Goal: Task Accomplishment & Management: Complete application form

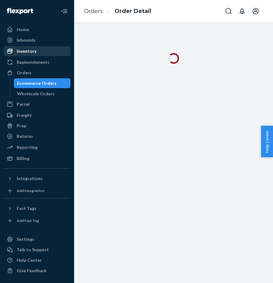
click at [27, 51] on div "Inventory" at bounding box center [27, 51] width 20 height 6
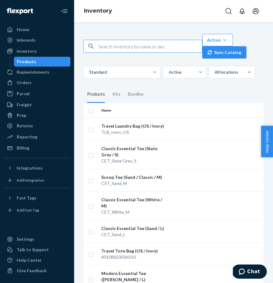
paste input "CET_Navy_S"
type input "CET_Navy_S"
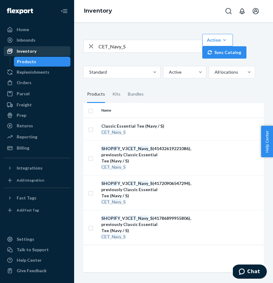
click at [23, 48] on div "Inventory" at bounding box center [36, 51] width 65 height 9
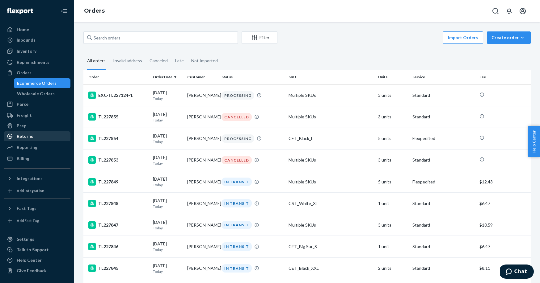
click at [19, 135] on div "Returns" at bounding box center [25, 136] width 16 height 6
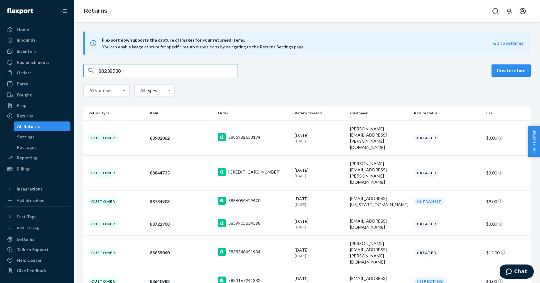
type input "88238530"
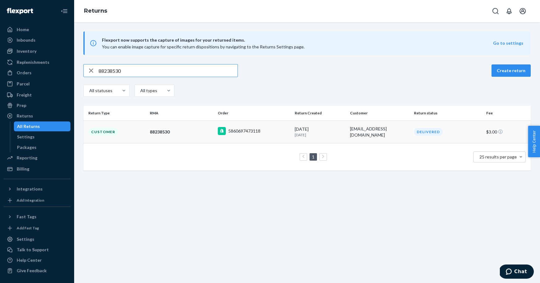
click at [185, 131] on div "88238530" at bounding box center [181, 132] width 63 height 6
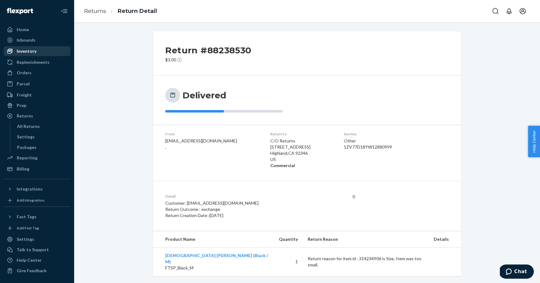
click at [26, 51] on div "Inventory" at bounding box center [27, 51] width 20 height 6
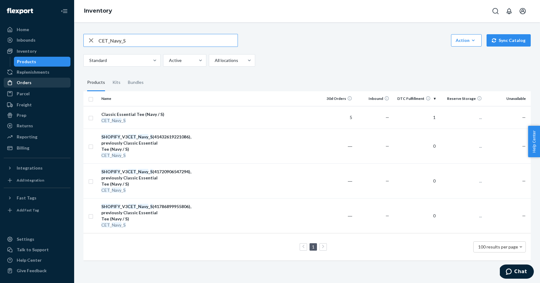
click at [33, 86] on div "Orders" at bounding box center [36, 82] width 65 height 9
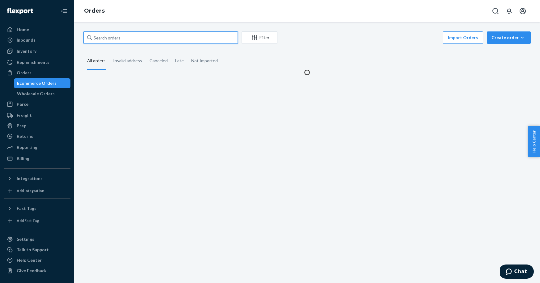
click at [133, 41] on input "text" at bounding box center [160, 37] width 154 height 12
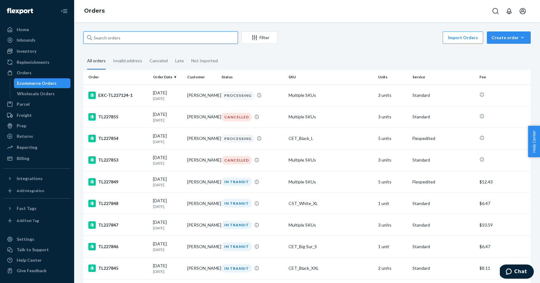
paste input "[EMAIL_ADDRESS][DOMAIN_NAME]"
type input "[EMAIL_ADDRESS][DOMAIN_NAME]"
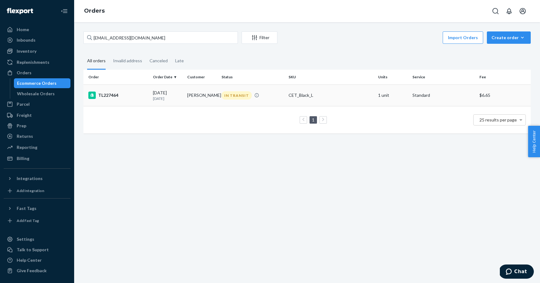
click at [154, 94] on div "[DATE] [DATE]" at bounding box center [167, 95] width 29 height 11
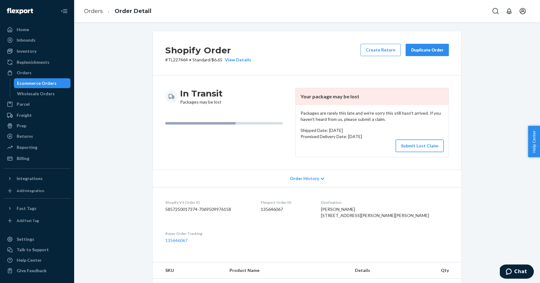
click at [273, 146] on button "Submit Lost Claim" at bounding box center [419, 146] width 48 height 12
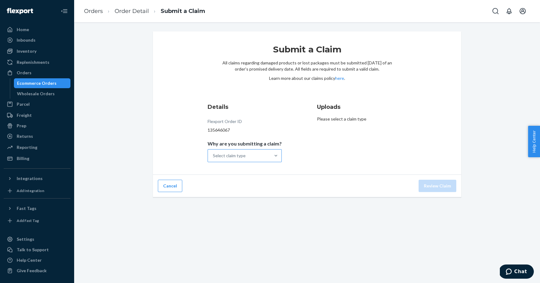
click at [245, 156] on div "Select claim type" at bounding box center [229, 156] width 33 height 6
click at [213, 156] on input "Why are you submitting a claim? Select claim type" at bounding box center [213, 156] width 1 height 6
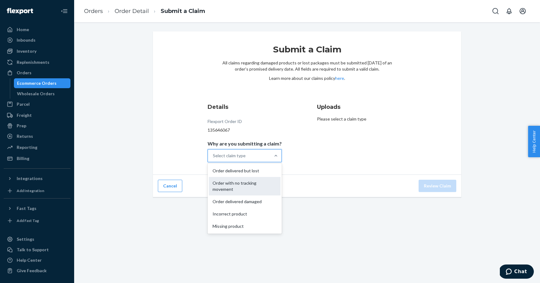
click at [271, 187] on div "Order with no tracking movement" at bounding box center [245, 186] width 72 height 19
click at [213, 159] on input "Why are you submitting a claim? option Order with no tracking movement focused,…" at bounding box center [213, 156] width 1 height 6
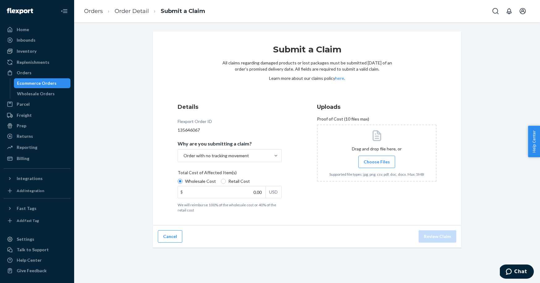
click at [228, 179] on span "Retail Cost" at bounding box center [239, 181] width 22 height 6
click at [226, 179] on input "Retail Cost" at bounding box center [223, 181] width 5 height 5
radio input "true"
radio input "false"
click at [216, 189] on input "0.00" at bounding box center [221, 192] width 87 height 12
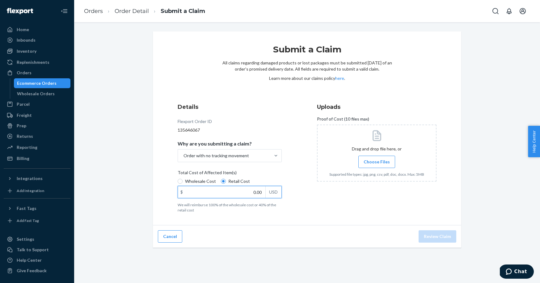
click at [217, 189] on input "0.00" at bounding box center [221, 192] width 87 height 12
type input "45.90"
click at [273, 209] on div "Uploads Proof of Cost (10 files max) Drag and drop file here, or Choose Files S…" at bounding box center [376, 158] width 119 height 115
click at [273, 236] on button "Review Claim" at bounding box center [437, 237] width 38 height 12
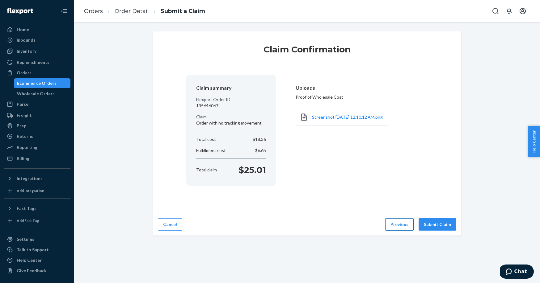
click at [273, 226] on button "Previous" at bounding box center [399, 225] width 28 height 12
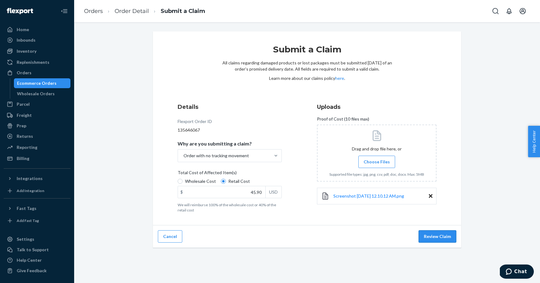
click at [273, 234] on button "Review Claim" at bounding box center [437, 237] width 38 height 12
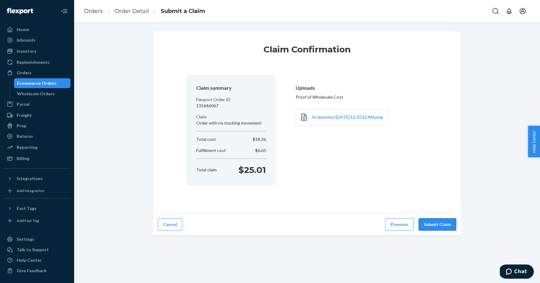
click at [273, 227] on button "Submit Claim" at bounding box center [437, 225] width 38 height 12
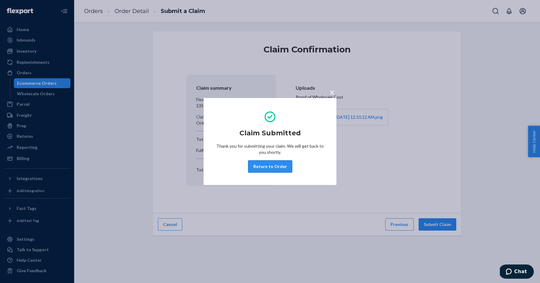
click at [269, 164] on button "Return to Order" at bounding box center [270, 166] width 44 height 12
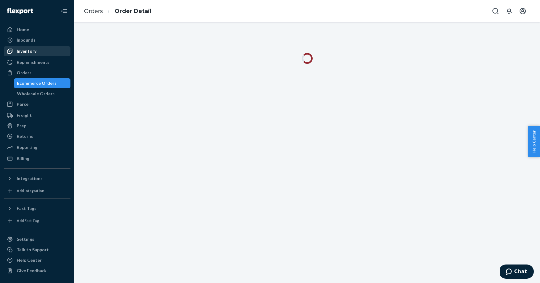
click at [33, 50] on div "Inventory" at bounding box center [27, 51] width 20 height 6
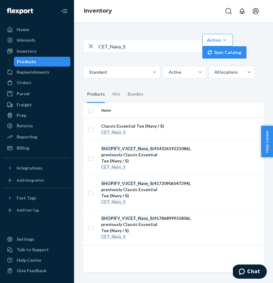
click at [120, 44] on input "CET_Navy_S" at bounding box center [150, 46] width 104 height 12
paste input "LST_Cinder_M"
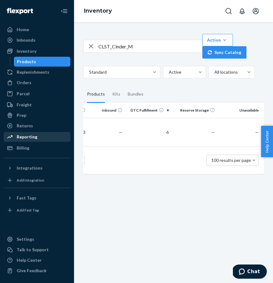
scroll to position [0, 217]
click at [129, 48] on input "CLST_Cinder_M" at bounding box center [150, 46] width 104 height 12
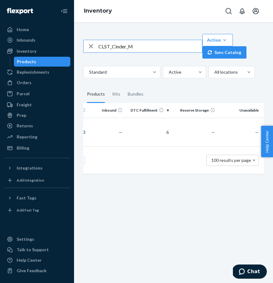
click at [129, 48] on input "CLST_Cinder_M" at bounding box center [150, 46] width 104 height 12
paste input "Black"
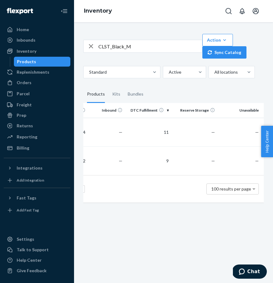
click at [123, 45] on input "CLST_Black_M" at bounding box center [150, 46] width 104 height 12
paste input "Navy"
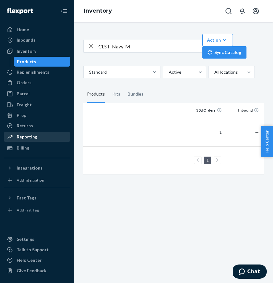
scroll to position [0, 56]
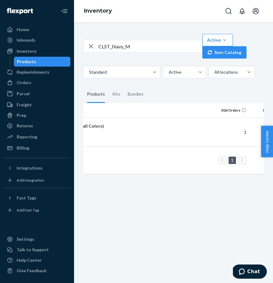
click at [127, 49] on input "CLST_Navy_M" at bounding box center [150, 46] width 104 height 12
paste input "PDT_Washed Black"
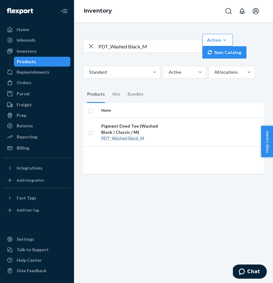
scroll to position [0, 0]
click at [137, 48] on input "PDT_Washed Black_M" at bounding box center [150, 46] width 104 height 12
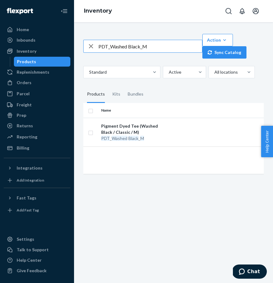
click at [137, 48] on input "PDT_Washed Black_M" at bounding box center [150, 46] width 104 height 12
paste input "CPT_Opal Grey"
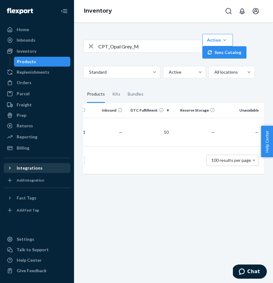
scroll to position [0, 217]
click at [122, 48] on input "CPT_Opal Grey_M" at bounding box center [150, 46] width 104 height 12
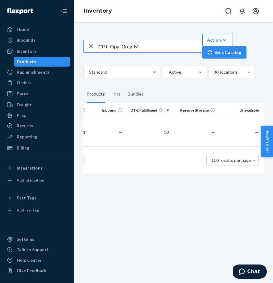
click at [122, 48] on input "CPT_Opal Grey_M" at bounding box center [150, 46] width 104 height 12
paste input "White"
click at [131, 44] on input "CPT_White_M" at bounding box center [150, 46] width 104 height 12
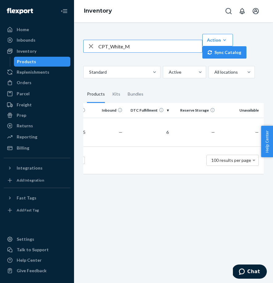
paste input "ET_Opal Grey"
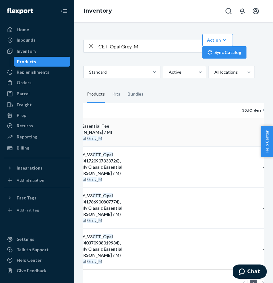
scroll to position [0, 0]
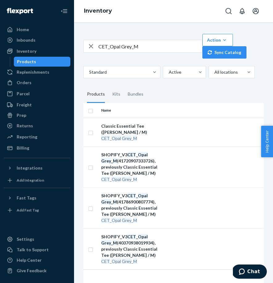
click at [132, 50] on input "CET_Opal Grey_M" at bounding box center [150, 46] width 104 height 12
paste input "SKU CET_Slate"
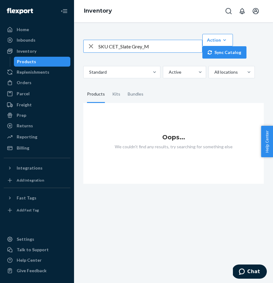
drag, startPoint x: 110, startPoint y: 47, endPoint x: 86, endPoint y: 47, distance: 23.5
click at [86, 47] on div "SKU CET_Slate Grey_M" at bounding box center [143, 46] width 119 height 12
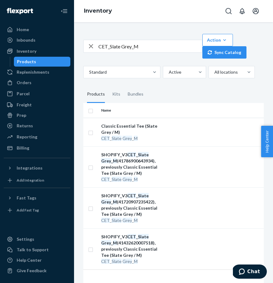
click at [140, 44] on input "CET_Slate Grey_M" at bounding box center [150, 46] width 104 height 12
paste input "Oyster"
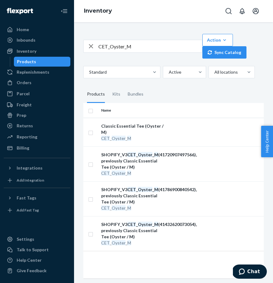
click at [138, 47] on input "CET_Oyster_M" at bounding box center [150, 46] width 104 height 12
paste input "Navy"
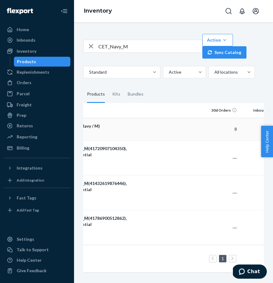
scroll to position [0, 2]
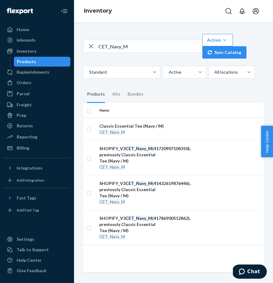
click at [142, 46] on input "CET_Navy_M" at bounding box center [150, 46] width 104 height 12
paste input "Quiet Shade"
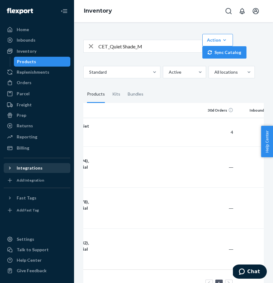
scroll to position [0, 59]
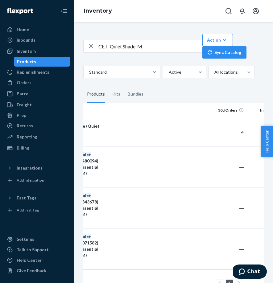
click at [135, 47] on input "CET_Quiet Shade_M" at bounding box center [150, 46] width 104 height 12
paste input "Whit"
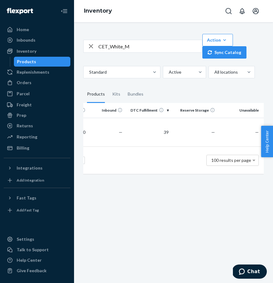
scroll to position [0, 217]
click at [150, 44] on input "CET_White_M" at bounding box center [150, 46] width 104 height 12
paste input "Black"
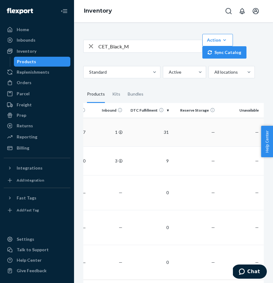
scroll to position [0, 35]
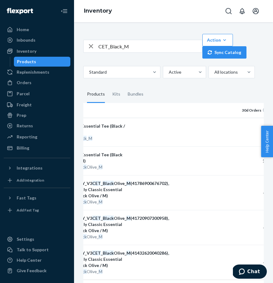
click at [136, 44] on input "CET_Black_M" at bounding box center [150, 46] width 104 height 12
paste input "Faded Denim_L"
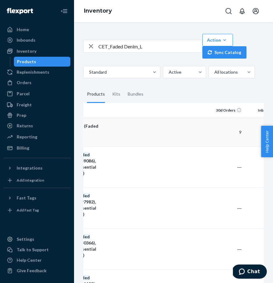
scroll to position [0, 0]
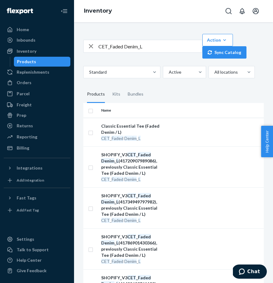
click at [157, 48] on input "CET_Faded Denim_L" at bounding box center [150, 46] width 104 height 12
paste input "[PERSON_NAME]"
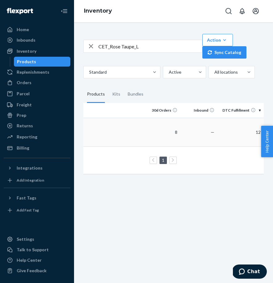
scroll to position [0, 113]
click at [125, 49] on input "CET_Rose Taupe_L" at bounding box center [150, 46] width 104 height 12
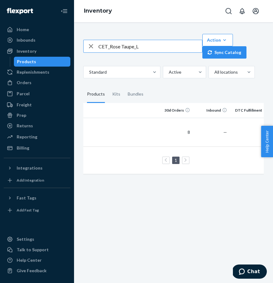
click at [125, 49] on input "CET_Rose Taupe_L" at bounding box center [150, 46] width 104 height 12
paste input "[PERSON_NAME]"
type input "CET_Dusty Olive_L"
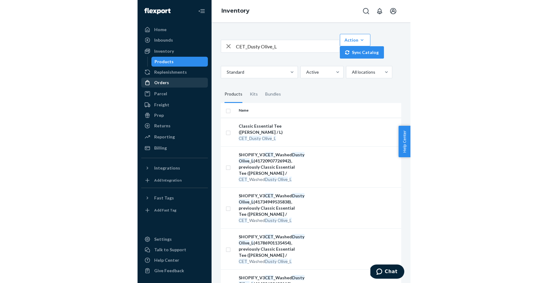
scroll to position [0, 0]
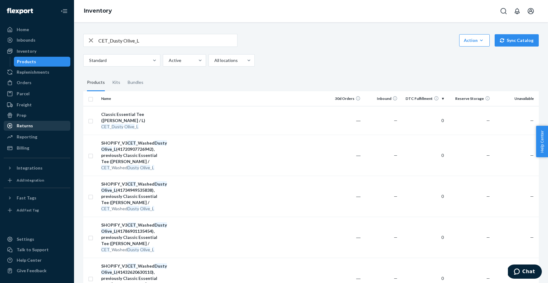
click at [24, 127] on div "Returns" at bounding box center [25, 126] width 16 height 6
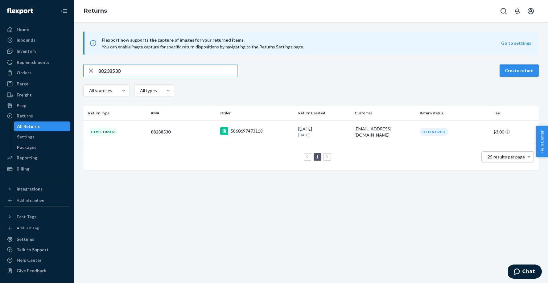
click at [126, 65] on input "88238530" at bounding box center [167, 71] width 139 height 12
type input "86059475"
click at [181, 127] on td "86059475" at bounding box center [182, 132] width 69 height 23
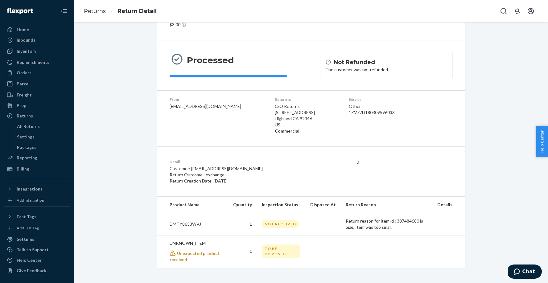
scroll to position [36, 0]
click at [23, 72] on div "Orders" at bounding box center [24, 73] width 15 height 6
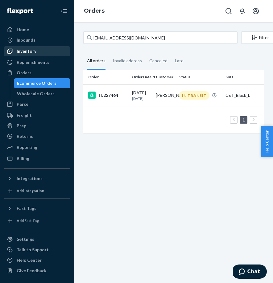
click at [21, 52] on div "Inventory" at bounding box center [27, 51] width 20 height 6
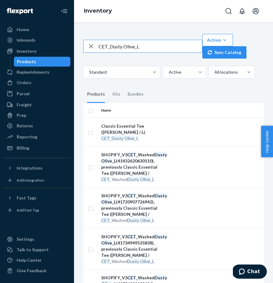
click at [127, 50] on input "CET_Dusty Olive_L" at bounding box center [150, 46] width 104 height 12
paste input "[PERSON_NAME]"
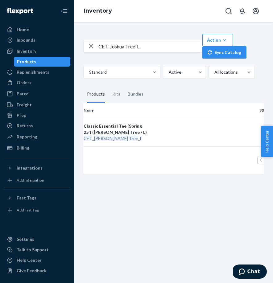
scroll to position [0, 2]
click at [138, 43] on input "CET_Joshua Tree_L" at bounding box center [150, 46] width 104 height 12
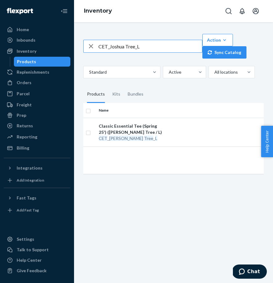
click at [138, 43] on input "CET_Joshua Tree_L" at bounding box center [150, 46] width 104 height 12
paste input "Golden Stat"
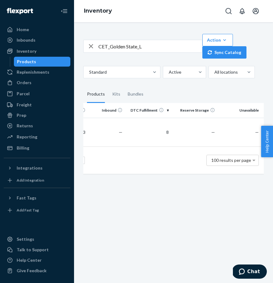
scroll to position [0, 81]
click at [137, 45] on input "CET_Golden State_L" at bounding box center [150, 46] width 104 height 12
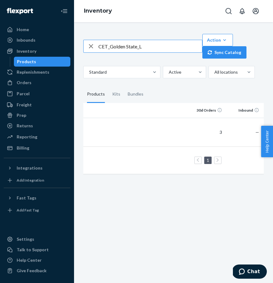
click at [137, 45] on input "CET_Golden State_L" at bounding box center [150, 46] width 104 height 12
paste input "[PERSON_NAME]"
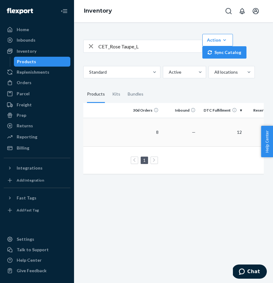
scroll to position [0, 51]
click at [125, 44] on input "CET_Rose Taupe_L" at bounding box center [150, 46] width 104 height 12
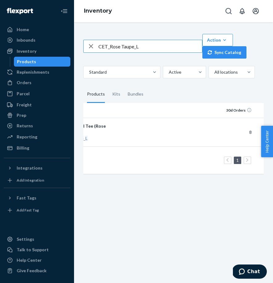
click at [125, 44] on input "CET_Rose Taupe_L" at bounding box center [150, 46] width 104 height 12
paste input "Whit"
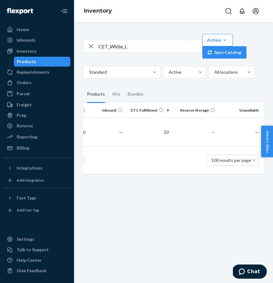
scroll to position [0, 217]
click at [129, 50] on input "CET_White_L" at bounding box center [150, 46] width 104 height 12
paste input "Sand"
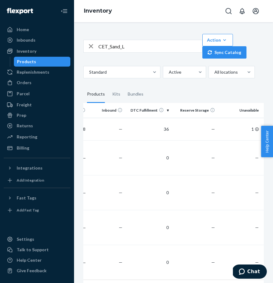
click at [139, 49] on input "CET_Sand_L" at bounding box center [150, 46] width 104 height 12
paste input "CET_Black_L"
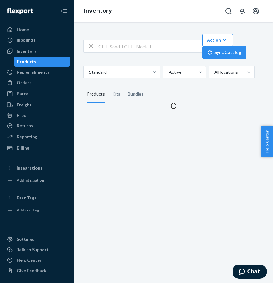
scroll to position [0, 0]
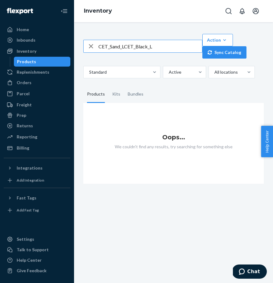
click at [137, 48] on input "CET_Sand_LCET_Black_L" at bounding box center [150, 46] width 104 height 12
paste input "text"
type input "CET_Black_L"
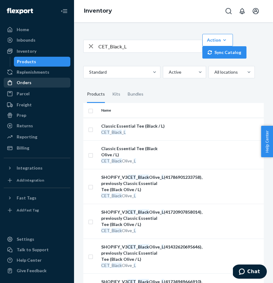
click at [24, 81] on div "Orders" at bounding box center [24, 83] width 15 height 6
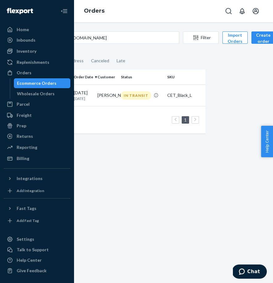
scroll to position [0, 58]
click at [260, 36] on div "Create order" at bounding box center [263, 41] width 15 height 19
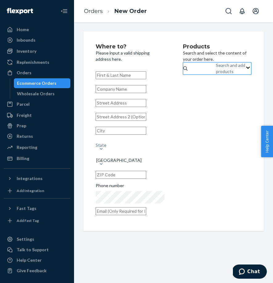
click at [218, 72] on div "Search and add products" at bounding box center [233, 68] width 35 height 12
click at [217, 72] on input "0 results available. Use Up and Down to choose options, press Enter to select t…" at bounding box center [216, 68] width 1 height 6
paste input "SKU TLB_Ivory_OS"
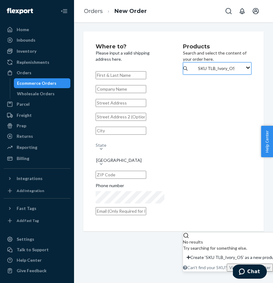
drag, startPoint x: 204, startPoint y: 72, endPoint x: 181, endPoint y: 72, distance: 23.5
click at [181, 72] on div "Where to? Please input a valid shipping address here. State United States Phone…" at bounding box center [174, 131] width 156 height 175
type input "TLB_Ivory_OS"
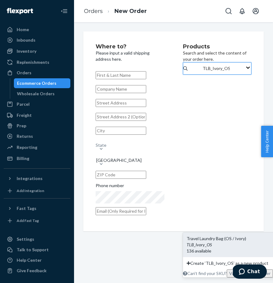
click at [205, 236] on div "Travel Laundry Bag (OS / Ivory)" at bounding box center [278, 239] width 182 height 6
click at [205, 72] on input "TLB_Ivory_OS" at bounding box center [216, 68] width 27 height 6
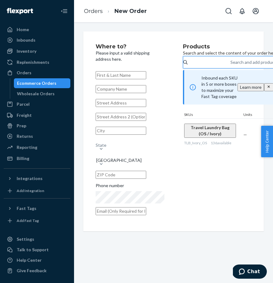
click at [114, 76] on input "text" at bounding box center [121, 75] width 51 height 8
paste input "[PERSON_NAME]"
type input "[PERSON_NAME]"
paste input "[STREET_ADDRESS][PERSON_NAME]"
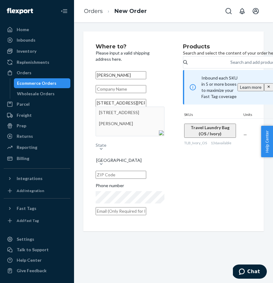
type input "[STREET_ADDRESS][PERSON_NAME]"
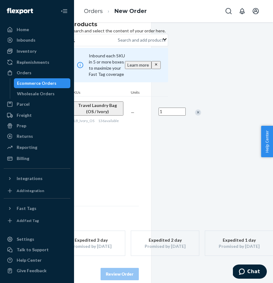
scroll to position [22, 113]
click at [168, 244] on div "Promised by [DATE]" at bounding box center [164, 247] width 49 height 6
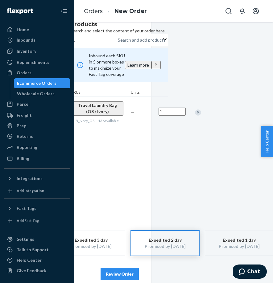
click at [146, 203] on div "Where to? Please input a valid shipping address here. [PERSON_NAME] [STREET_ADD…" at bounding box center [61, 151] width 181 height 284
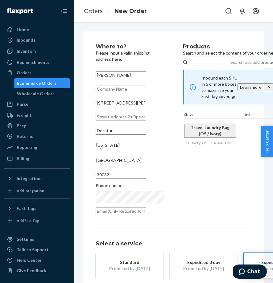
scroll to position [0, 0]
click at [231, 65] on div "Search and add products" at bounding box center [255, 62] width 48 height 6
click at [231, 65] on input "Search and add products" at bounding box center [231, 62] width 1 height 6
paste input "B17310-Black-L"
type input "B17310-Black-L"
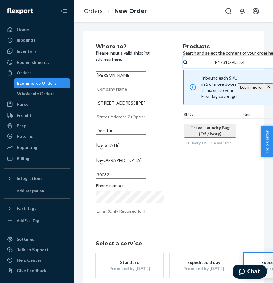
click at [215, 65] on input "B17310-Black-L" at bounding box center [230, 62] width 31 height 6
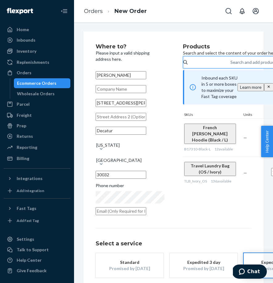
click at [231, 65] on div "Search and add products" at bounding box center [255, 62] width 48 height 6
click at [231, 65] on input "0 results available. Select is focused ,type to refine list, press Down to open…" at bounding box center [231, 62] width 1 height 6
paste input "FTZH_Ash Heather_L"
type input "FTZH_Ash Heather_L"
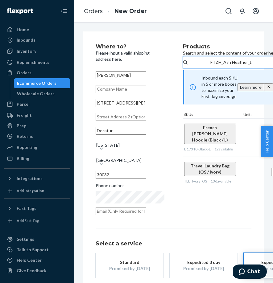
click at [210, 65] on input "FTZH_Ash Heather_L" at bounding box center [230, 62] width 41 height 6
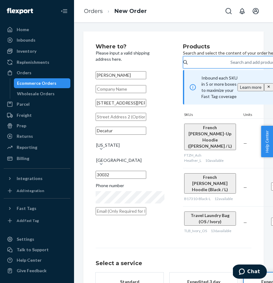
click at [231, 65] on div "Search and add products" at bounding box center [255, 62] width 48 height 6
click at [231, 65] on input "FTZH_Ash Heather_L" at bounding box center [231, 62] width 1 height 6
paste input "CET_Black_L"
type input "CET_Black_L"
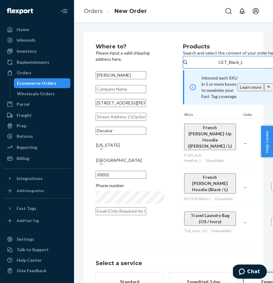
click at [219, 65] on input "CET_Black_L" at bounding box center [231, 62] width 25 height 6
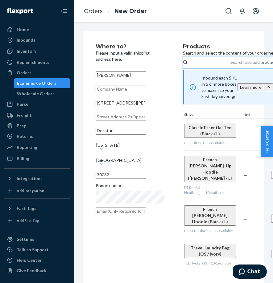
click at [231, 65] on div "Search and add products" at bounding box center [255, 62] width 48 height 6
click at [231, 65] on input "0 results available. Select is focused ,type to refine list, press Down to open…" at bounding box center [231, 62] width 1 height 6
paste input "CET_Sand_L"
type input "CET_Sand_L"
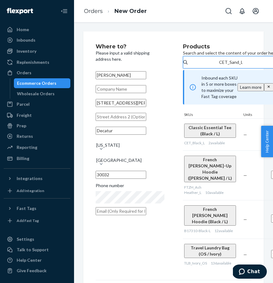
click at [219, 65] on input "CET_Sand_L" at bounding box center [230, 62] width 23 height 6
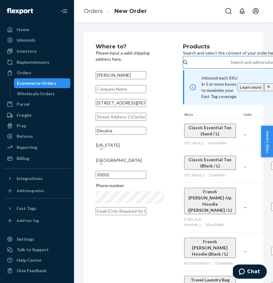
click at [231, 65] on div "Search and add products" at bounding box center [255, 62] width 48 height 6
click at [231, 65] on input "0 results available. Select is focused ,type to refine list, press Down to open…" at bounding box center [231, 62] width 1 height 6
paste input "SKU CET_White_L"
drag, startPoint x: 205, startPoint y: 74, endPoint x: 194, endPoint y: 74, distance: 10.8
click at [213, 66] on div "SKU CET_White_L SKU CET_White_L" at bounding box center [230, 62] width 35 height 7
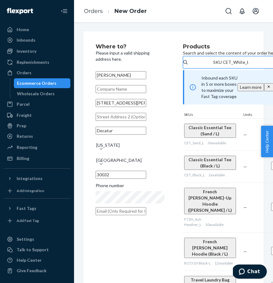
click at [213, 65] on input "SKU CET_White_L" at bounding box center [230, 62] width 35 height 6
type input "CET_White_L"
click at [218, 65] on input "CET_White_L" at bounding box center [231, 62] width 26 height 6
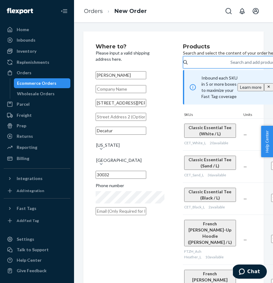
click at [231, 65] on div "Search and add products" at bounding box center [255, 62] width 48 height 6
click at [231, 65] on input "0 results available. Use Up and Down to choose options, press Enter to select t…" at bounding box center [231, 62] width 1 height 6
paste input "CET_Rose Taupe_L"
type input "CET_Rose Taupe_L"
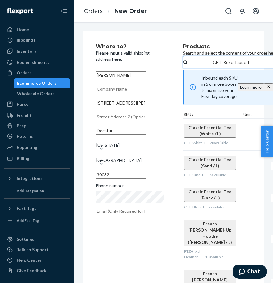
click at [213, 65] on input "CET_Rose Taupe_L" at bounding box center [231, 62] width 36 height 6
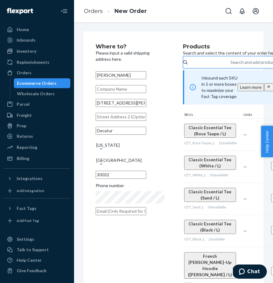
click at [231, 65] on div "Search and add products" at bounding box center [255, 62] width 48 height 6
click at [231, 65] on input "0 results available. Select is focused ,type to refine list, press Down to open…" at bounding box center [231, 62] width 1 height 6
paste input "CET_Golden State_L"
type input "CET_Golden State_L"
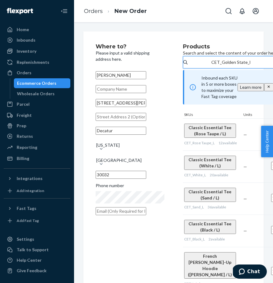
click at [211, 65] on input "CET_Golden State_L" at bounding box center [230, 62] width 39 height 6
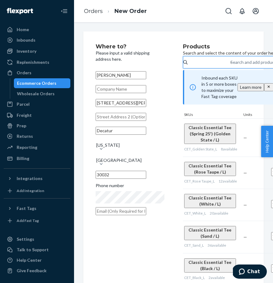
click at [231, 65] on div "Search and add products" at bounding box center [255, 62] width 48 height 6
click at [231, 65] on input "CET_Golden State_L" at bounding box center [231, 62] width 1 height 6
paste input "CET_Joshua Tree_L"
type input "CET_Joshua Tree_L"
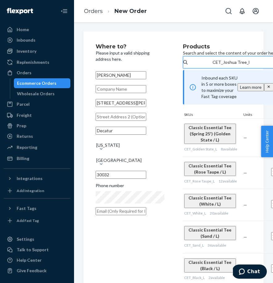
click at [221, 65] on input "CET_Joshua Tree_L" at bounding box center [231, 62] width 37 height 6
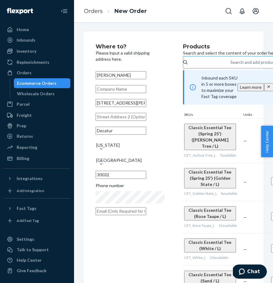
click at [144, 247] on div "Where to? Please input a valid shipping address here. [PERSON_NAME] [STREET_ADD…" at bounding box center [139, 247] width 87 height 406
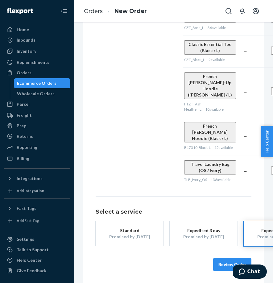
scroll to position [271, 0]
click at [226, 266] on button "Review Order" at bounding box center [232, 265] width 38 height 12
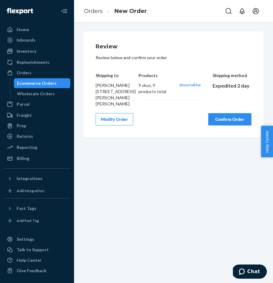
click at [221, 126] on button "Confirm Order" at bounding box center [229, 119] width 43 height 12
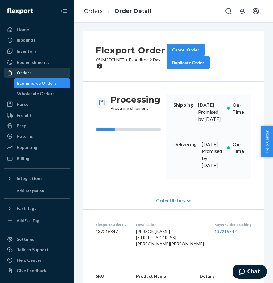
click at [23, 71] on div "Orders" at bounding box center [24, 73] width 15 height 6
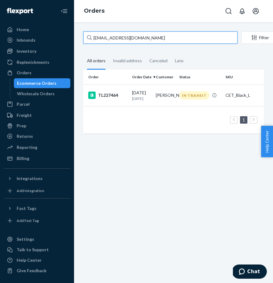
click at [195, 35] on input "[EMAIL_ADDRESS][DOMAIN_NAME]" at bounding box center [160, 37] width 154 height 12
